Goal: Information Seeking & Learning: Understand process/instructions

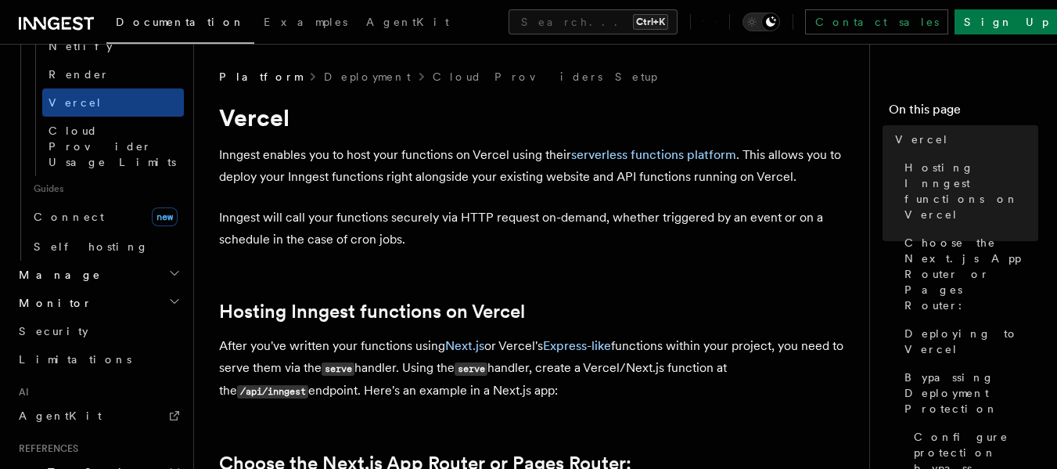
scroll to position [1193, 0]
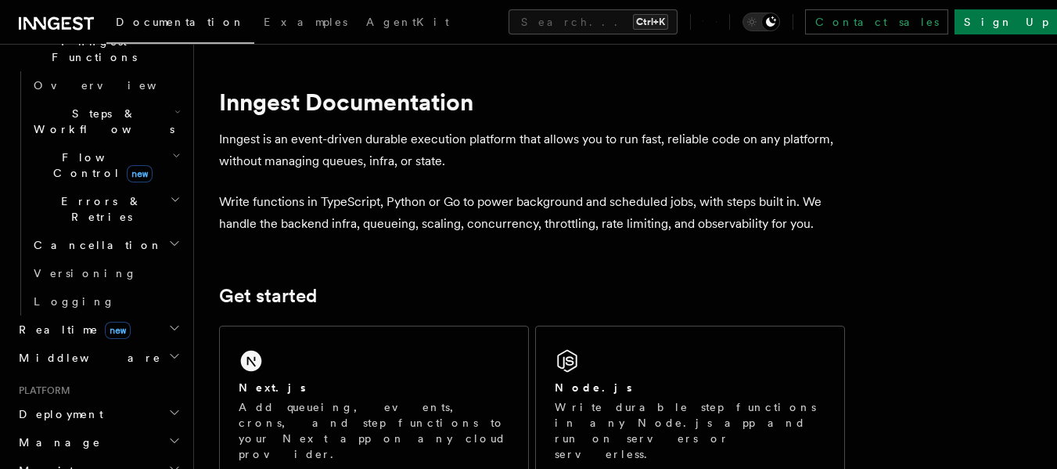
scroll to position [459, 0]
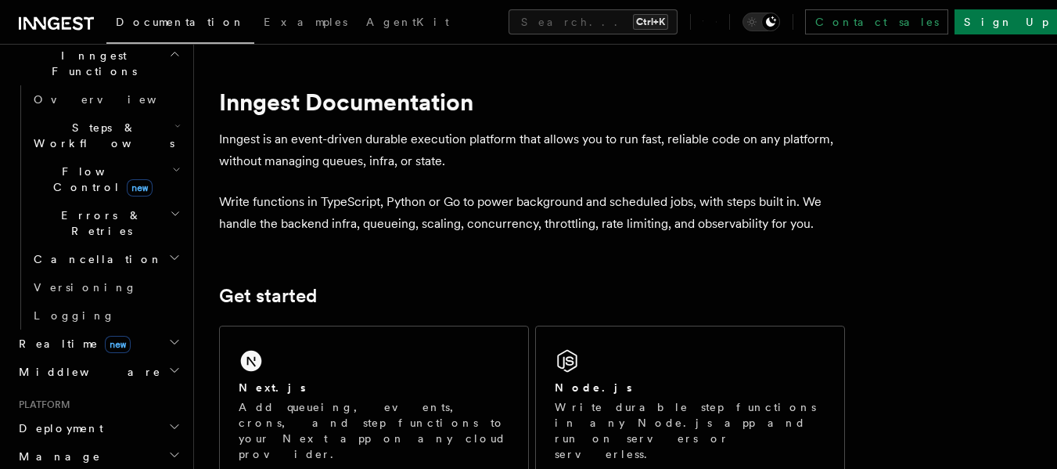
click at [81, 414] on h2 "Deployment" at bounding box center [98, 428] width 171 height 28
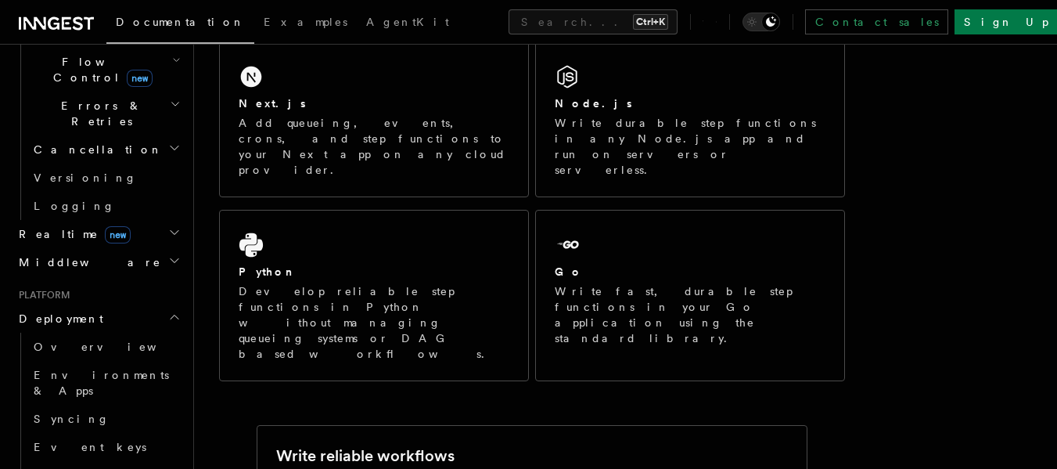
scroll to position [572, 0]
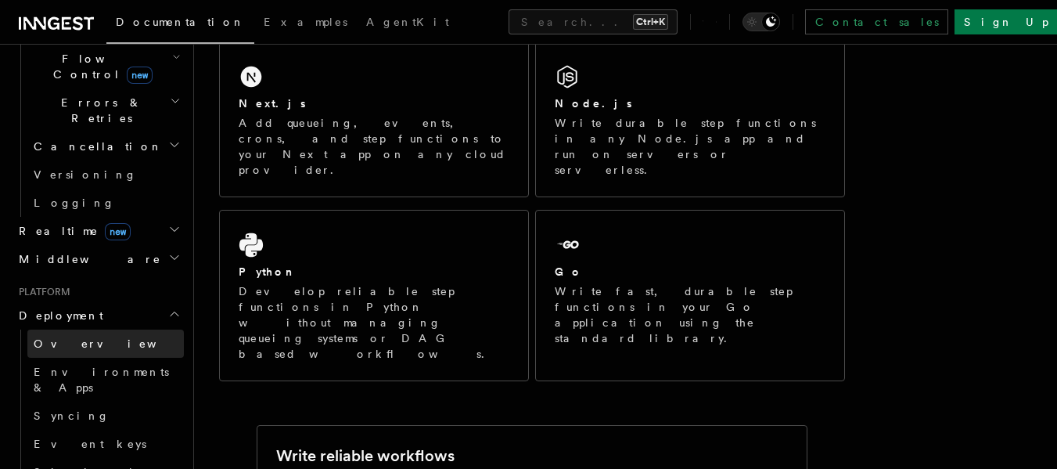
click at [68, 337] on span "Overview" at bounding box center [114, 343] width 161 height 13
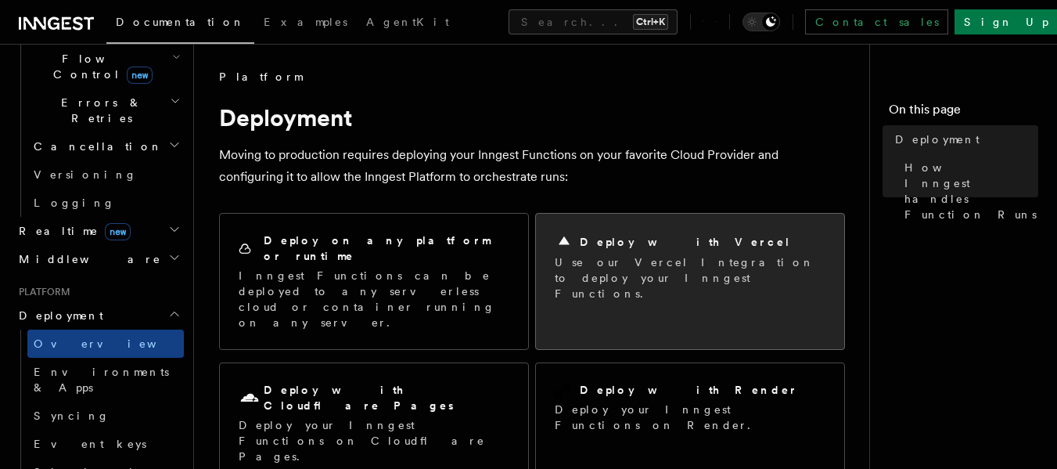
click at [654, 258] on p "Use our Vercel Integration to deploy your Inngest Functions." at bounding box center [690, 277] width 271 height 47
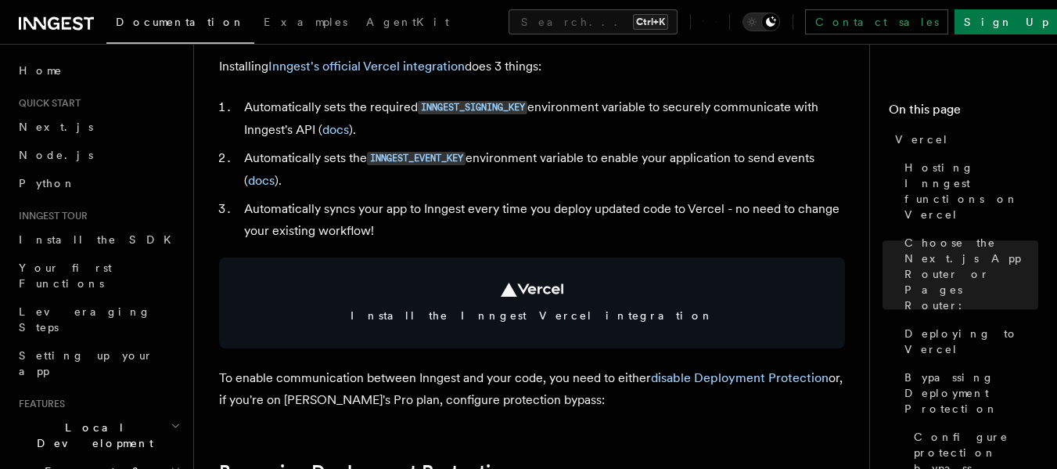
scroll to position [664, 0]
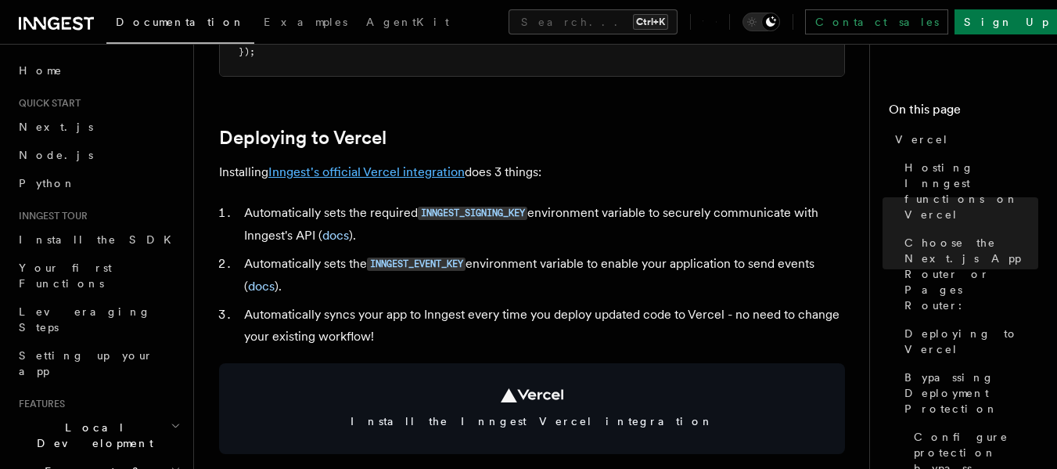
click at [397, 174] on link "Inngest's official Vercel integration" at bounding box center [366, 171] width 196 height 15
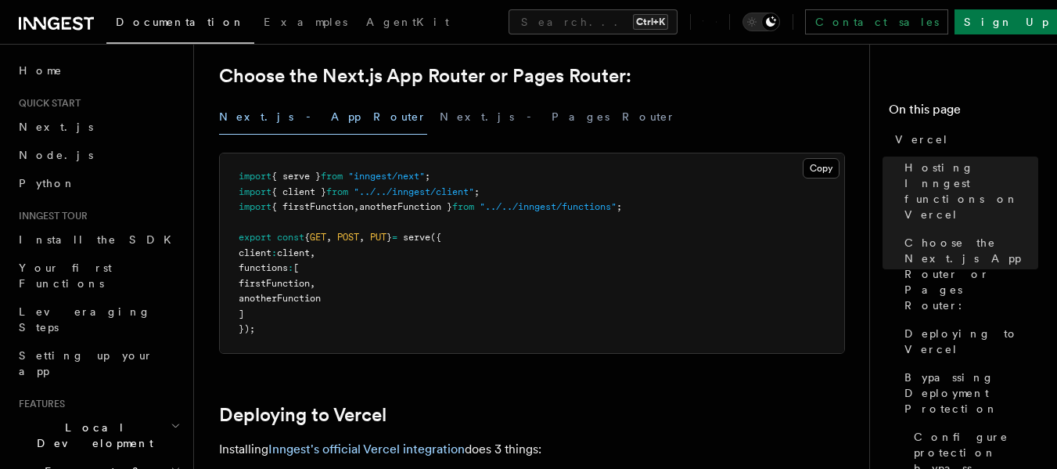
scroll to position [391, 0]
